Goal: Check status: Check status

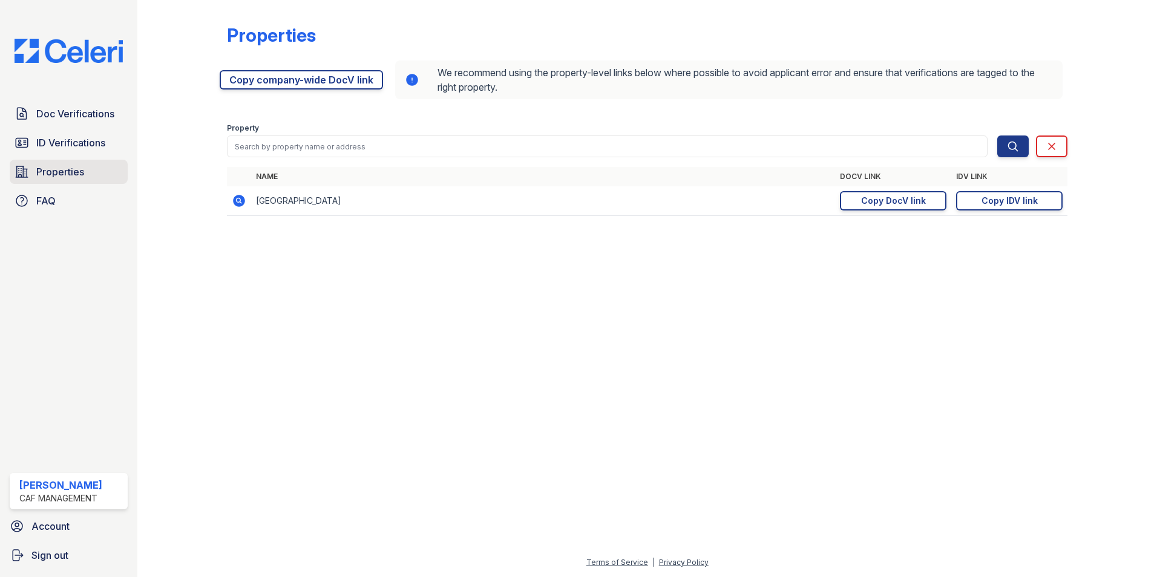
click at [62, 168] on span "Properties" at bounding box center [60, 172] width 48 height 15
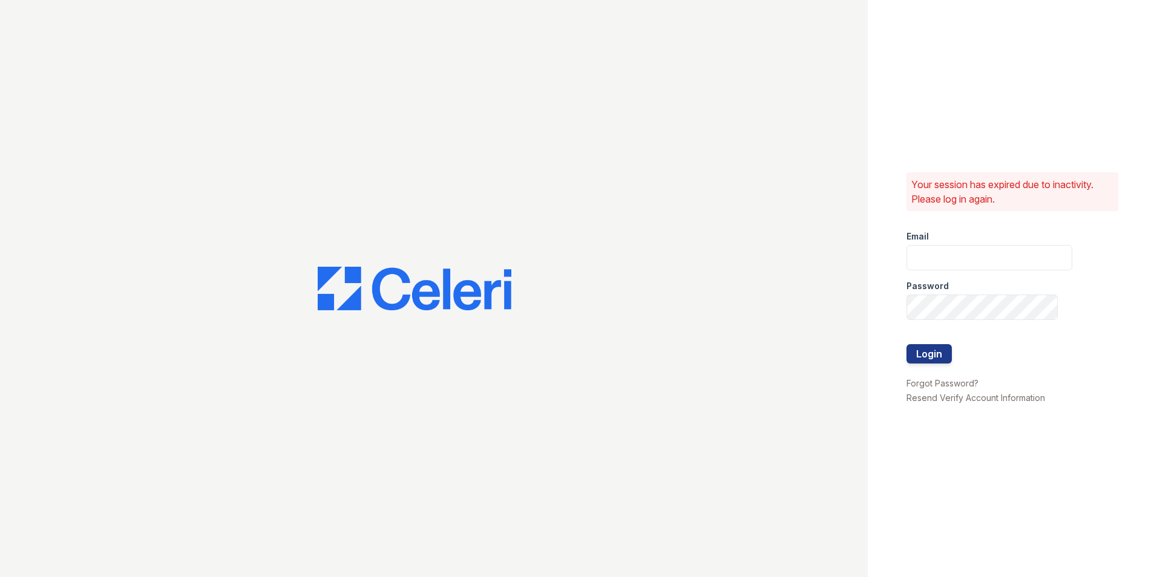
type input "[EMAIL_ADDRESS][DOMAIN_NAME]"
click at [935, 353] on button "Login" at bounding box center [928, 353] width 45 height 19
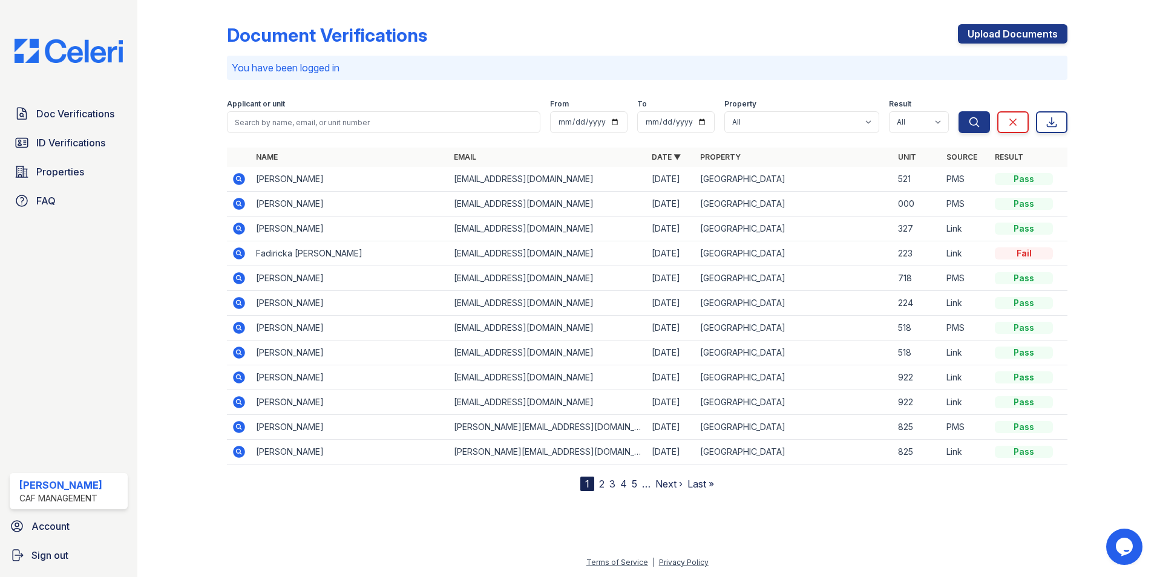
click at [665, 483] on link "Next ›" at bounding box center [668, 484] width 27 height 12
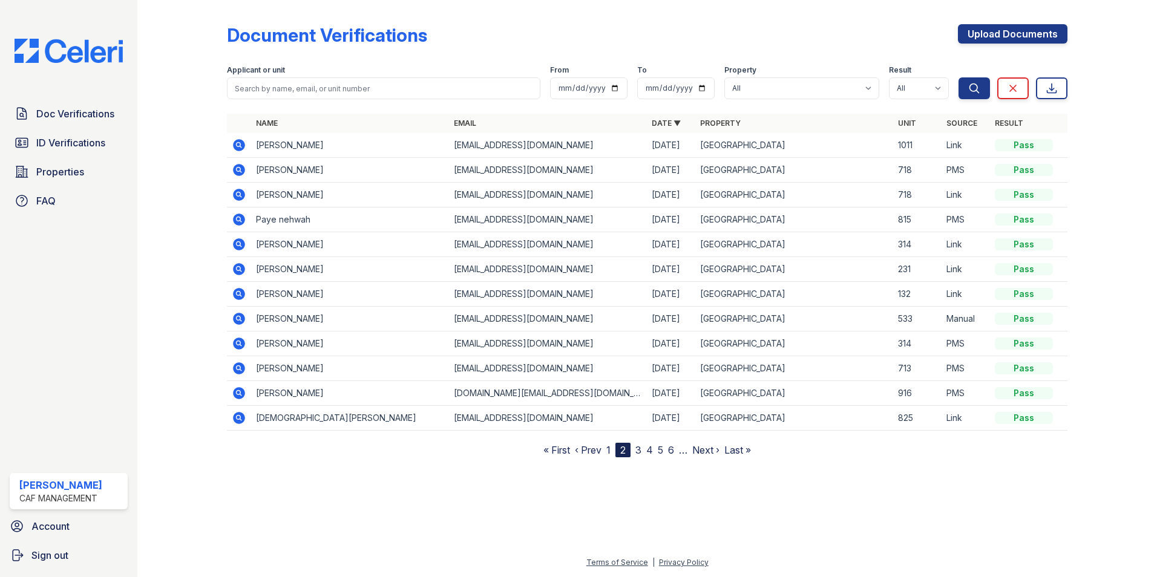
click at [700, 448] on link "Next ›" at bounding box center [705, 450] width 27 height 12
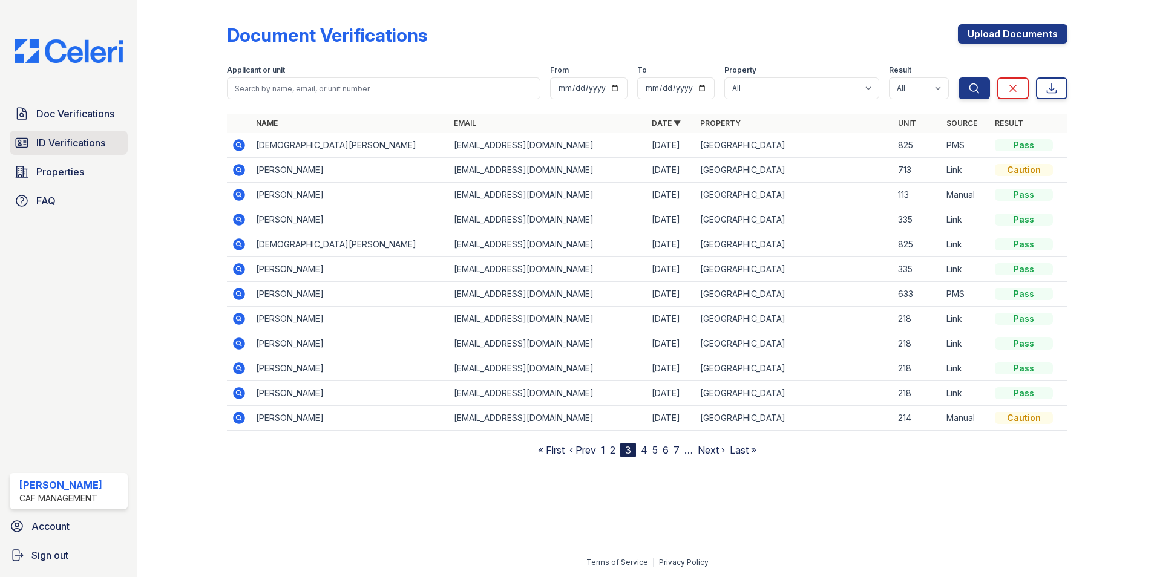
click at [56, 148] on span "ID Verifications" at bounding box center [70, 142] width 69 height 15
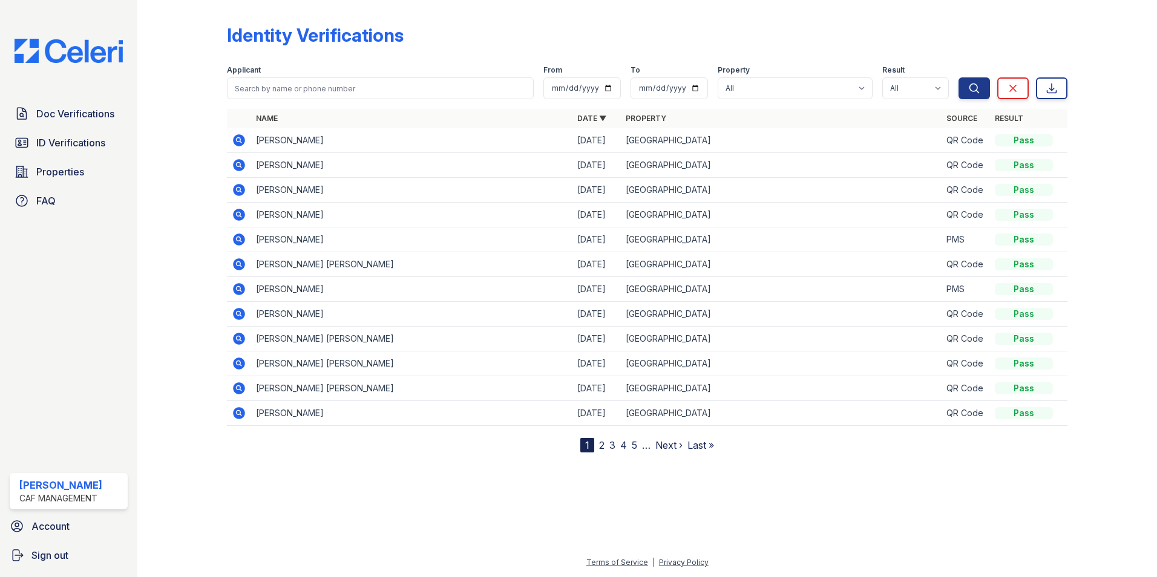
click at [661, 448] on link "Next ›" at bounding box center [668, 445] width 27 height 12
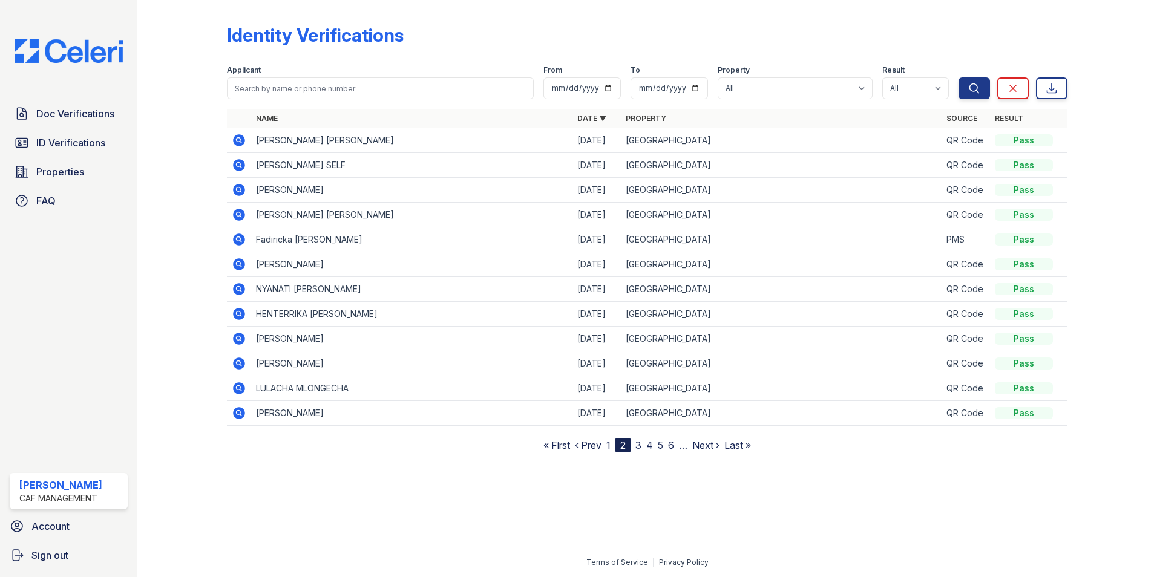
click at [696, 442] on link "Next ›" at bounding box center [705, 445] width 27 height 12
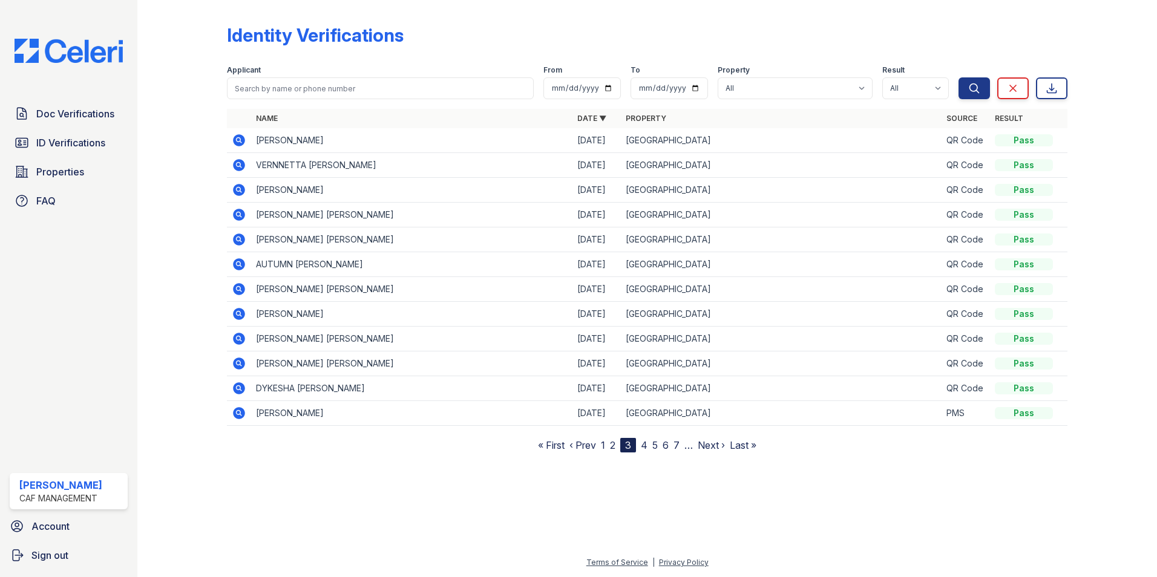
click at [710, 447] on link "Next ›" at bounding box center [710, 445] width 27 height 12
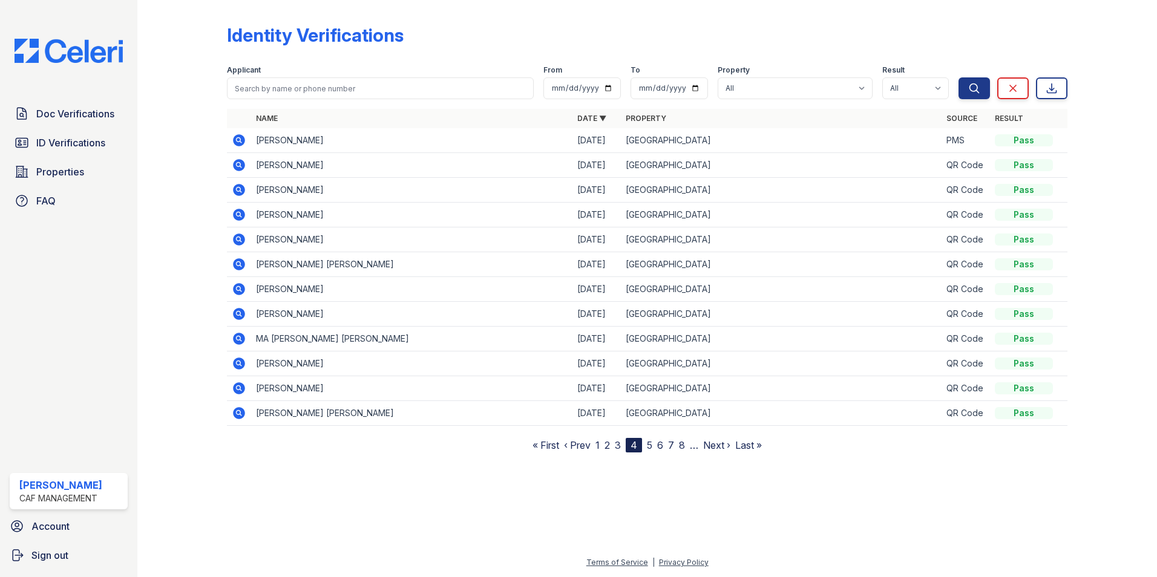
click at [718, 448] on link "Next ›" at bounding box center [716, 445] width 27 height 12
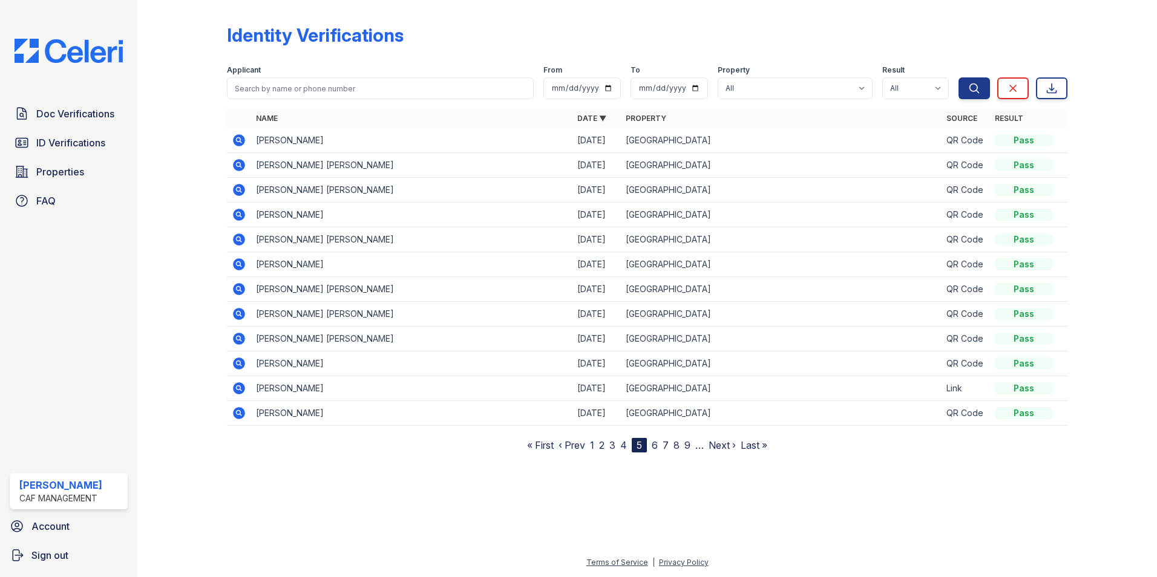
click at [237, 413] on icon at bounding box center [238, 412] width 3 height 3
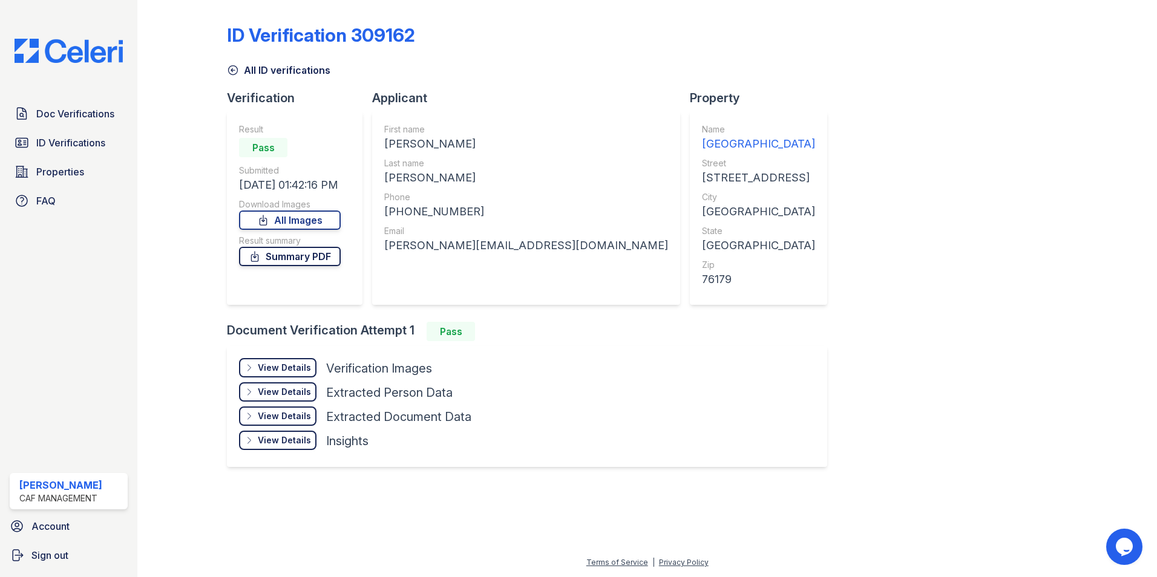
click at [290, 258] on link "Summary PDF" at bounding box center [290, 256] width 102 height 19
click at [282, 220] on link "All Images" at bounding box center [290, 219] width 102 height 19
click at [480, 546] on div at bounding box center [647, 529] width 981 height 52
